Goal: Entertainment & Leisure: Consume media (video, audio)

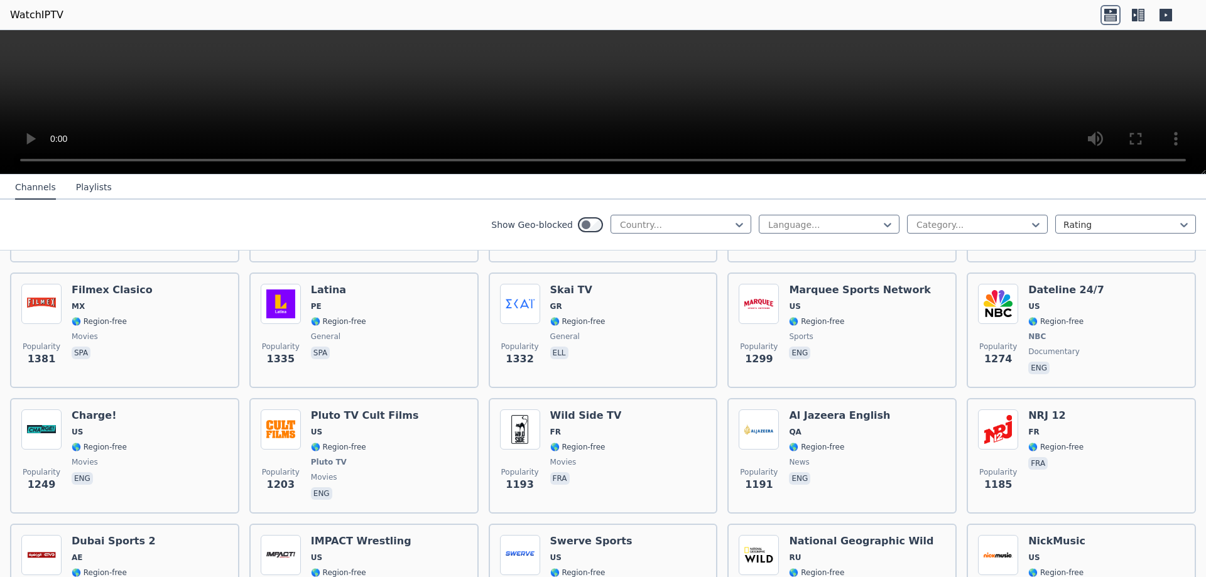
scroll to position [1187, 0]
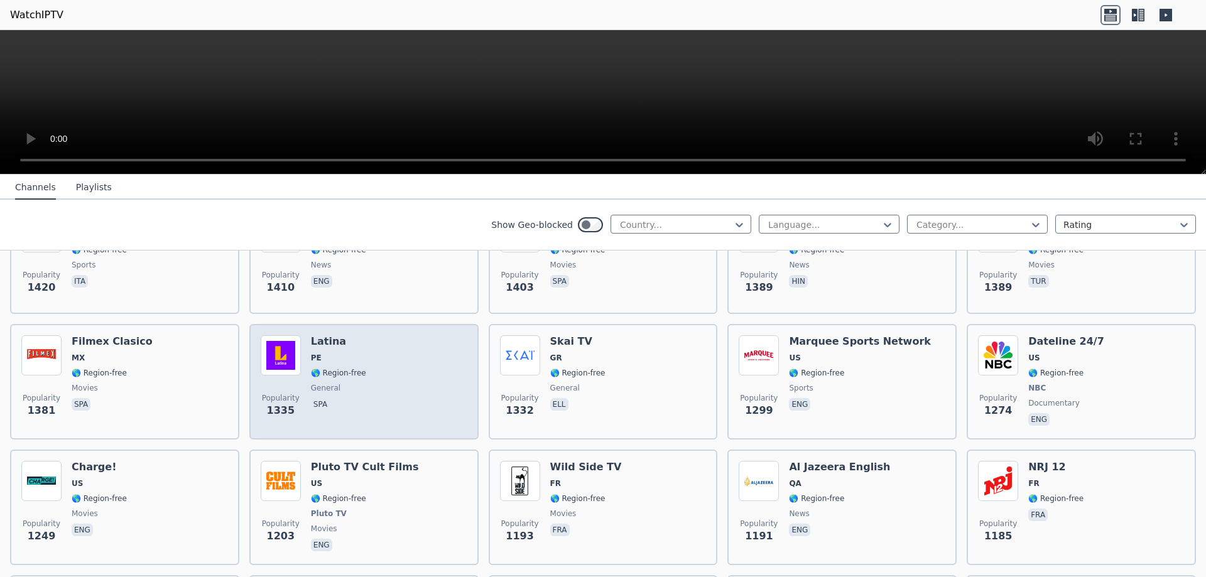
click at [352, 401] on span "spa" at bounding box center [338, 405] width 55 height 15
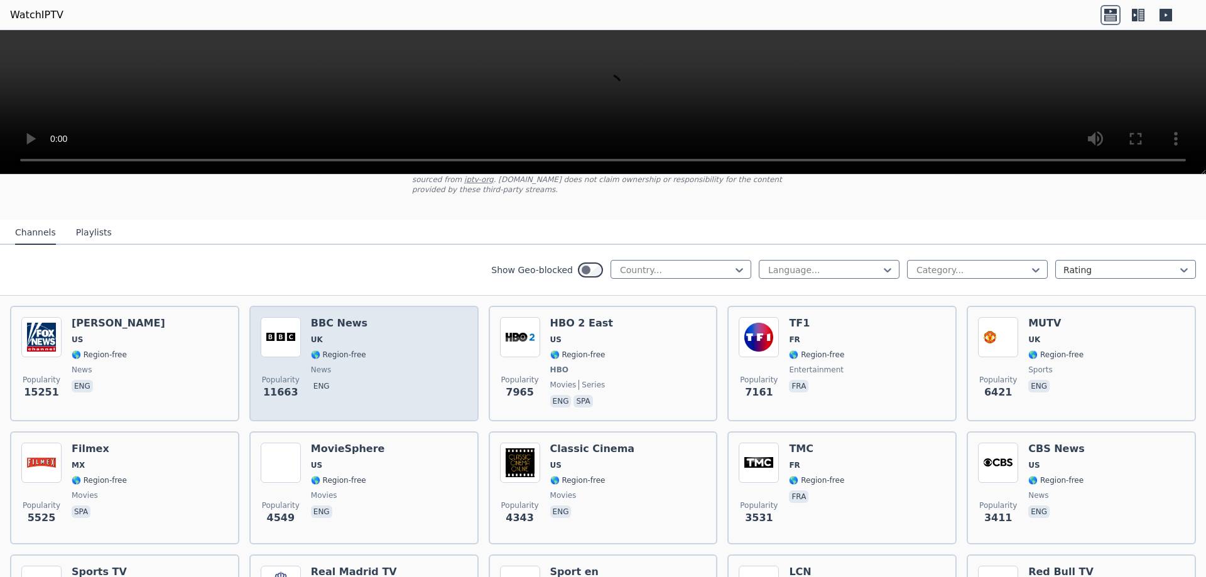
scroll to position [0, 0]
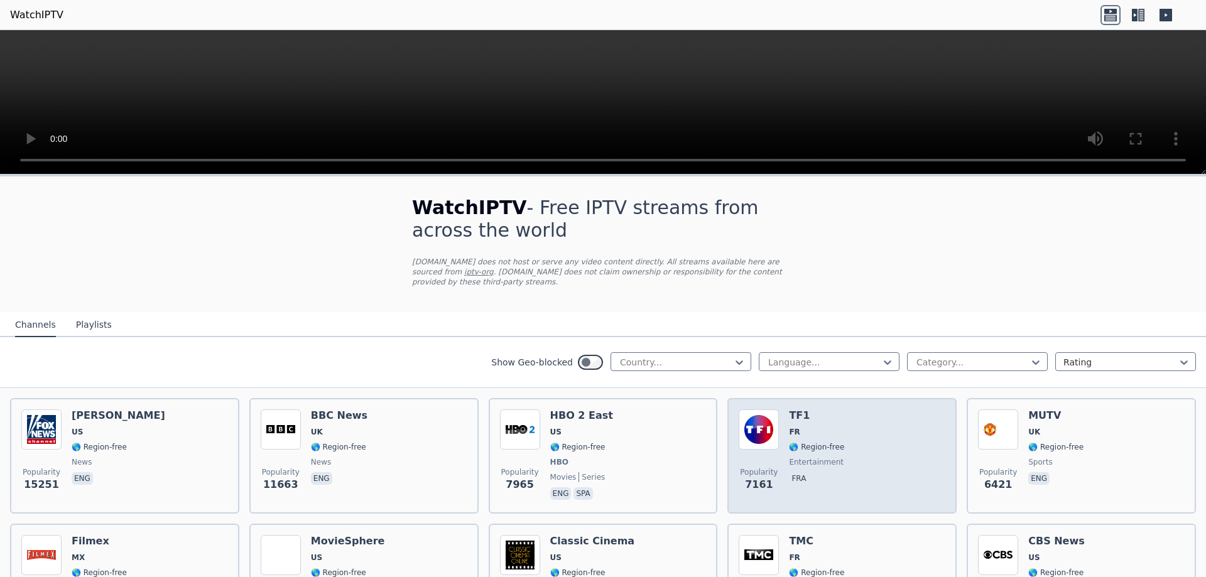
click at [837, 427] on span "FR" at bounding box center [816, 432] width 55 height 10
click at [844, 457] on div "Popularity 7161 TF1 FR 🌎 Region-free entertainment fra" at bounding box center [842, 456] width 207 height 93
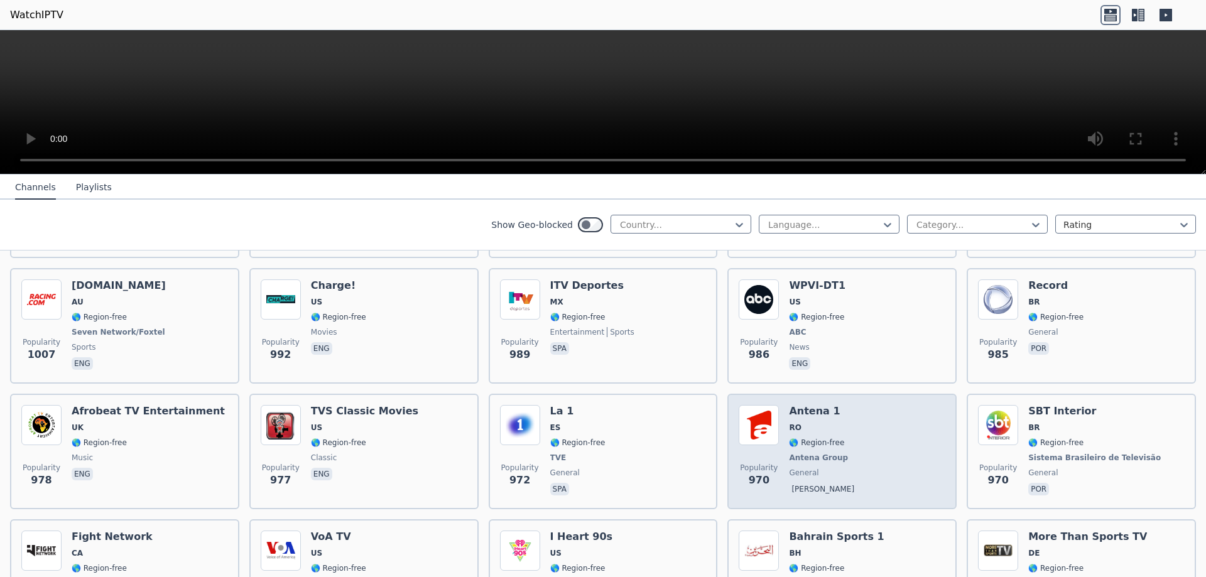
scroll to position [1662, 0]
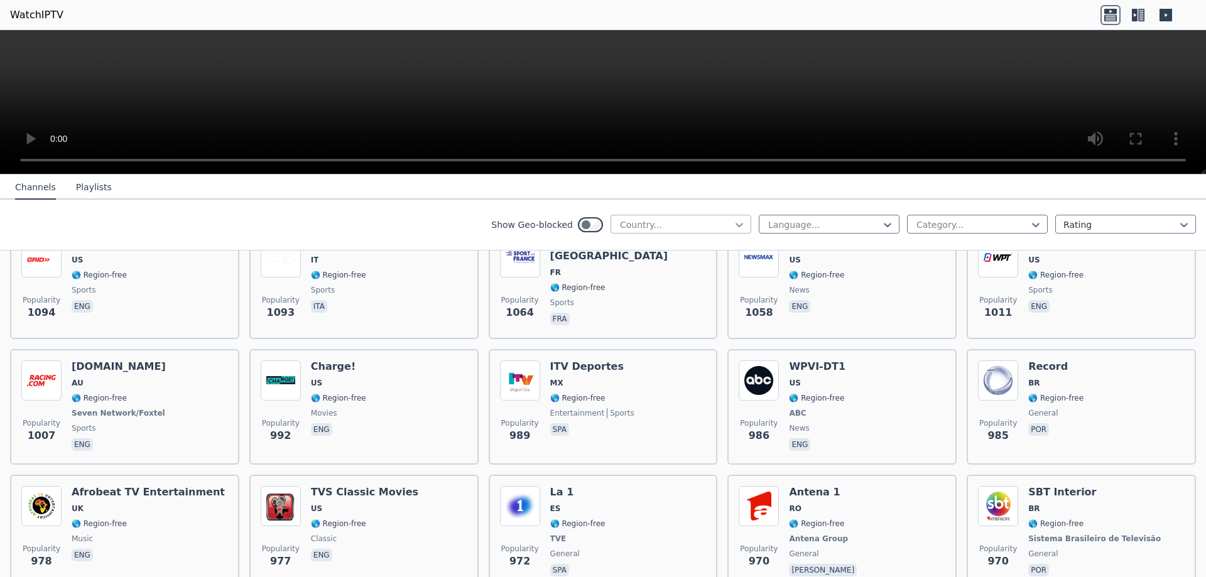
click at [740, 226] on icon at bounding box center [740, 225] width 8 height 4
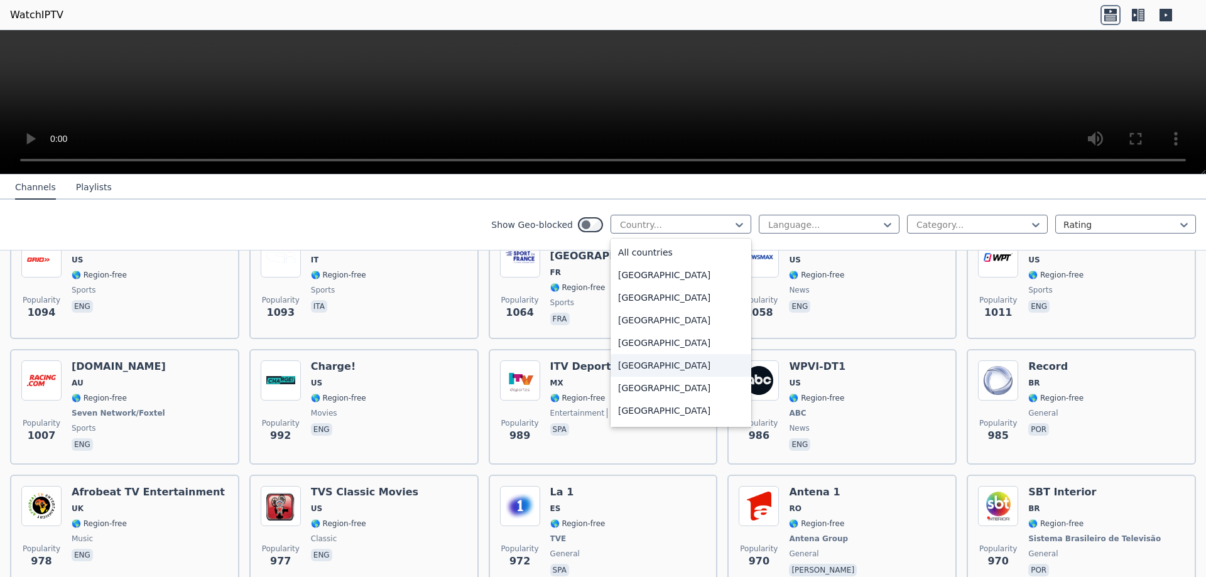
scroll to position [237, 0]
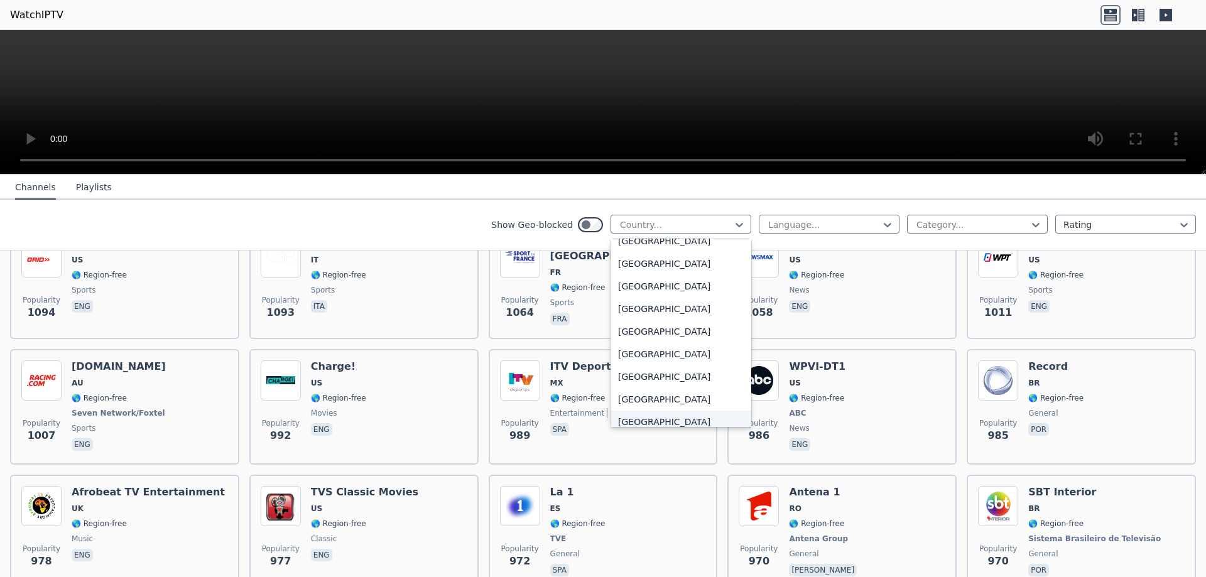
drag, startPoint x: 719, startPoint y: 403, endPoint x: 709, endPoint y: 424, distance: 23.0
click at [707, 402] on div "[GEOGRAPHIC_DATA]" at bounding box center [681, 399] width 141 height 23
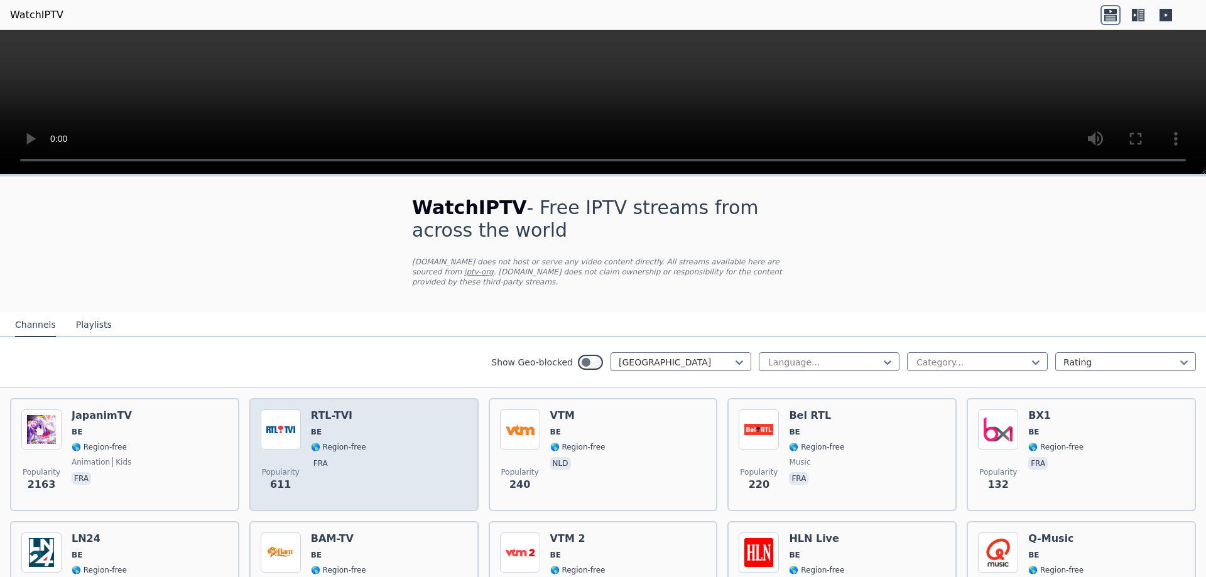
click at [371, 454] on div "Popularity 611 RTL-TVI BE 🌎 Region-free fra" at bounding box center [364, 455] width 207 height 90
click at [376, 452] on div "Popularity 611 RTL-TVI BE 🌎 Region-free fra" at bounding box center [364, 455] width 207 height 90
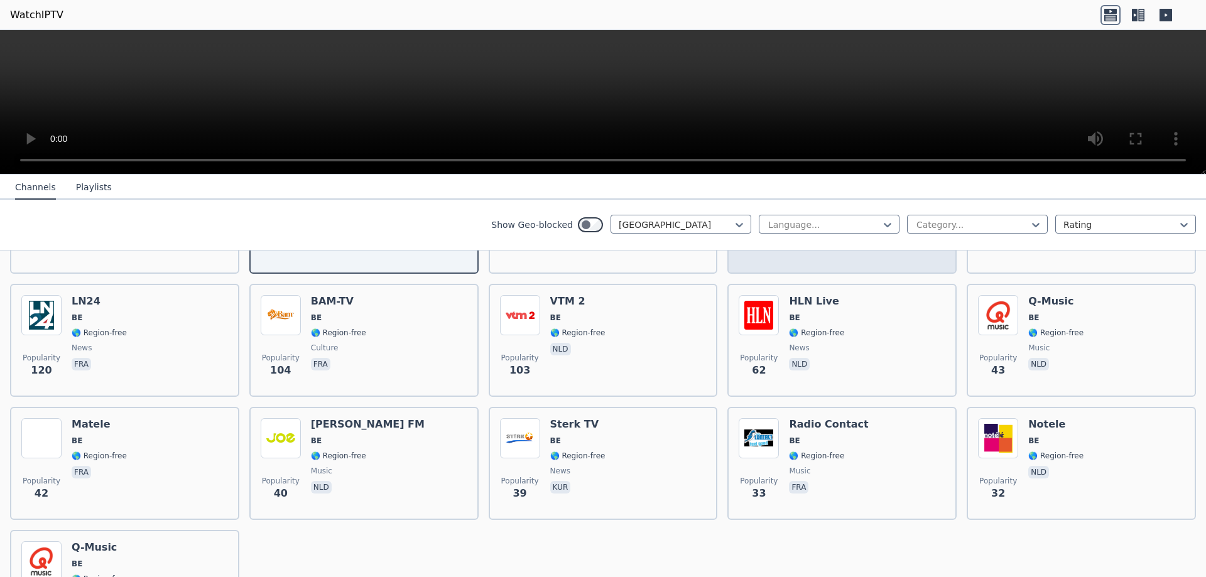
scroll to position [79, 0]
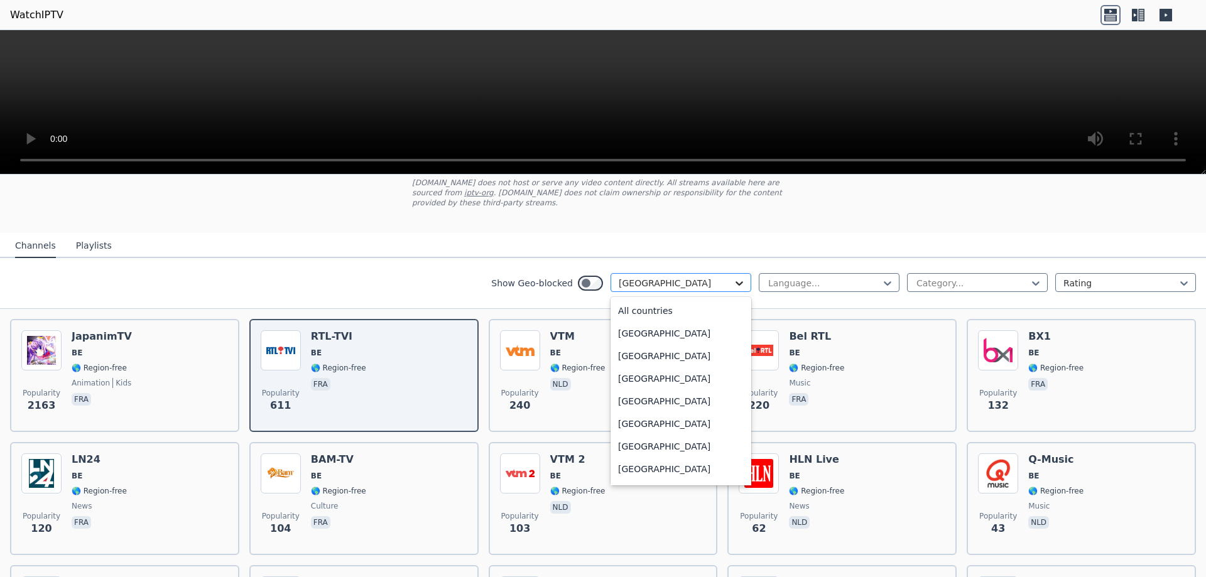
click at [742, 277] on icon at bounding box center [739, 283] width 13 height 13
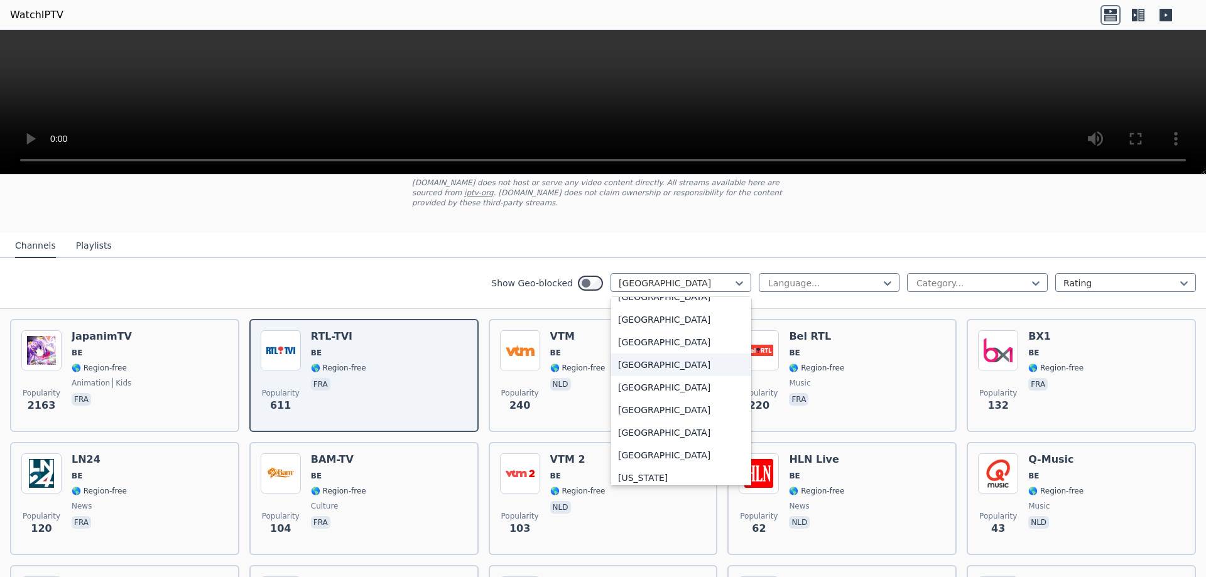
click at [726, 359] on div "[GEOGRAPHIC_DATA]" at bounding box center [681, 365] width 141 height 23
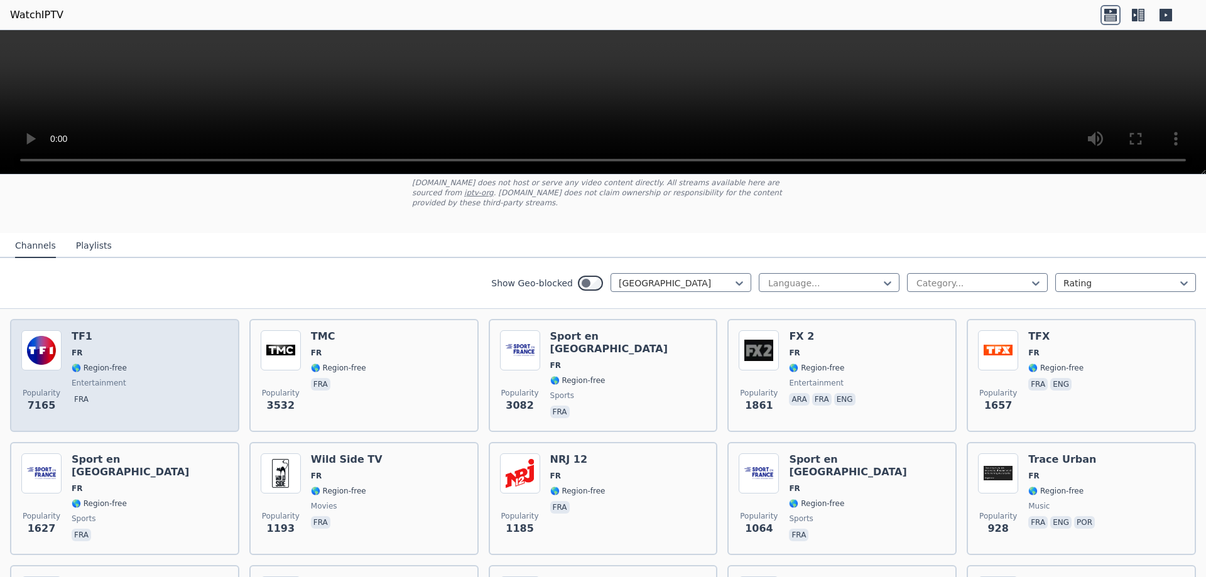
click at [128, 379] on div "Popularity 7165 TF1 FR 🌎 Region-free entertainment fra" at bounding box center [124, 375] width 207 height 90
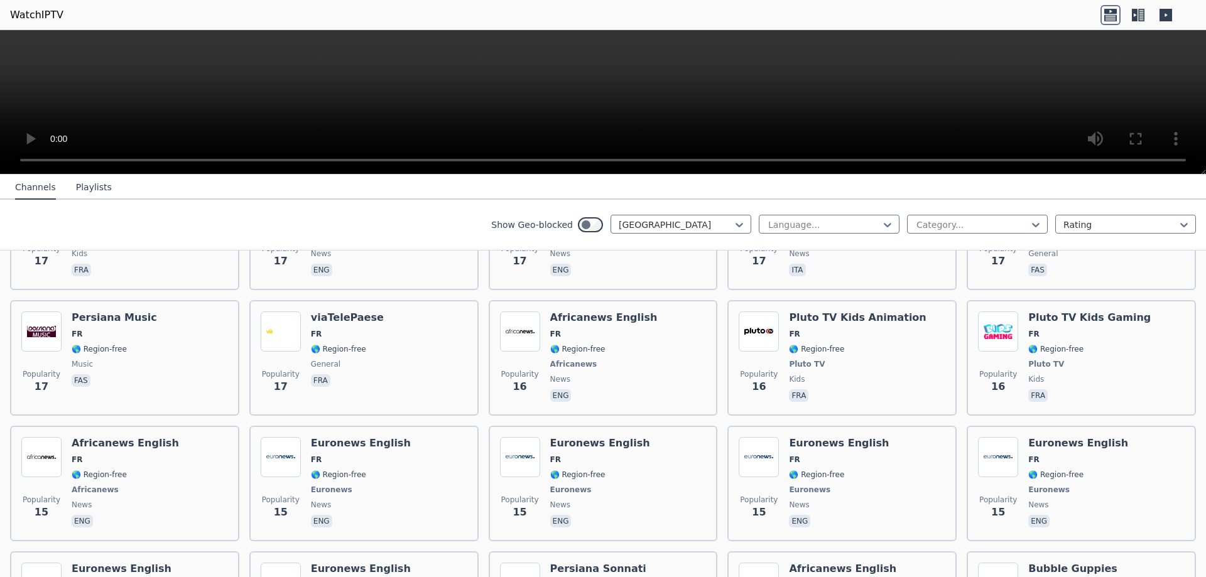
scroll to position [5249, 0]
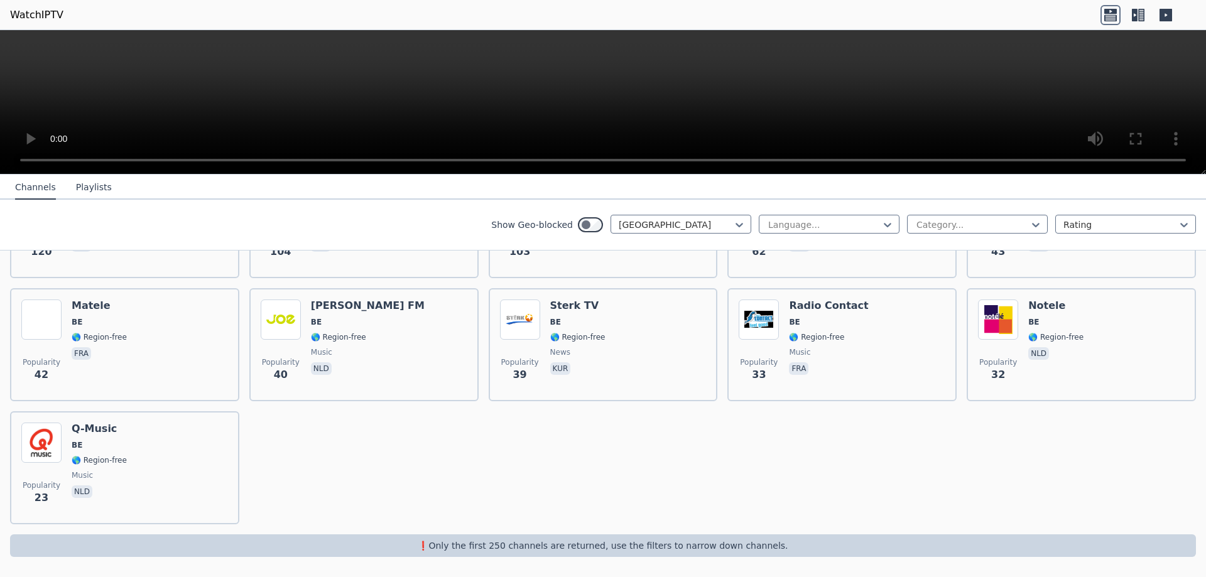
scroll to position [346, 0]
